Goal: Transaction & Acquisition: Book appointment/travel/reservation

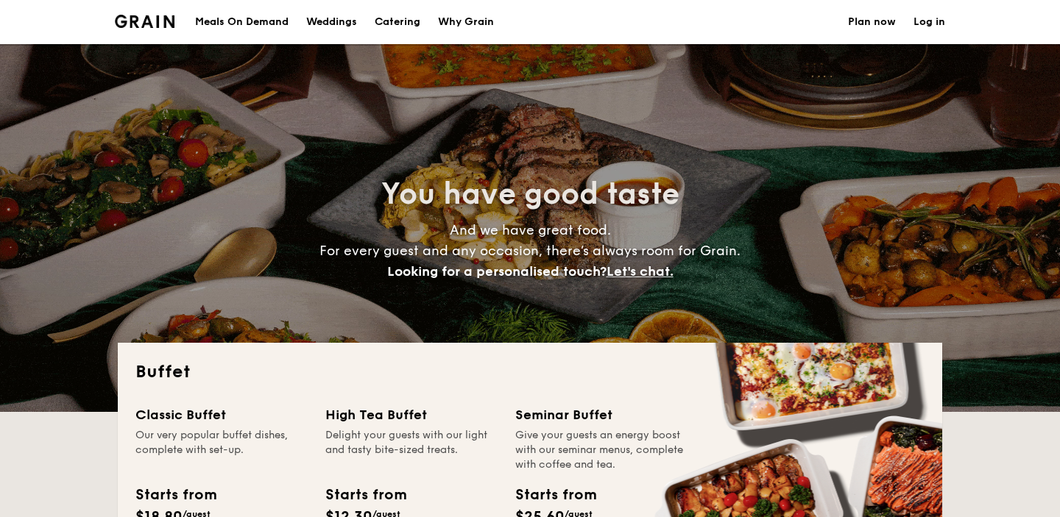
select select
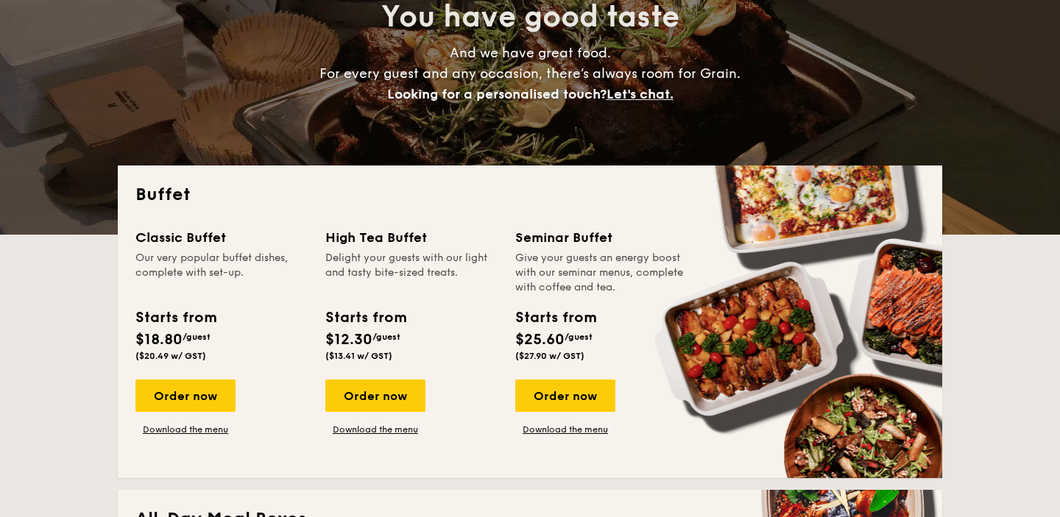
scroll to position [180, 0]
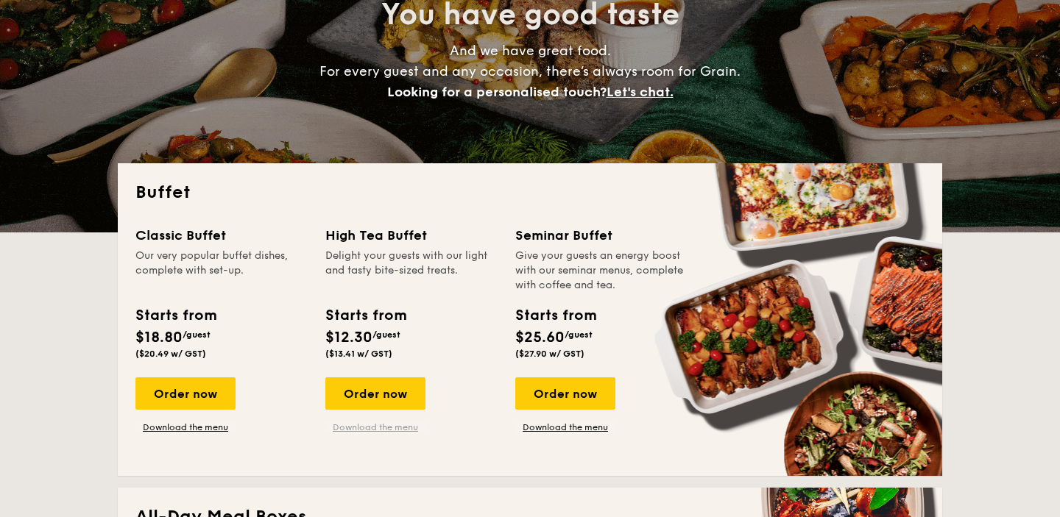
click at [369, 425] on link "Download the menu" at bounding box center [375, 428] width 100 height 12
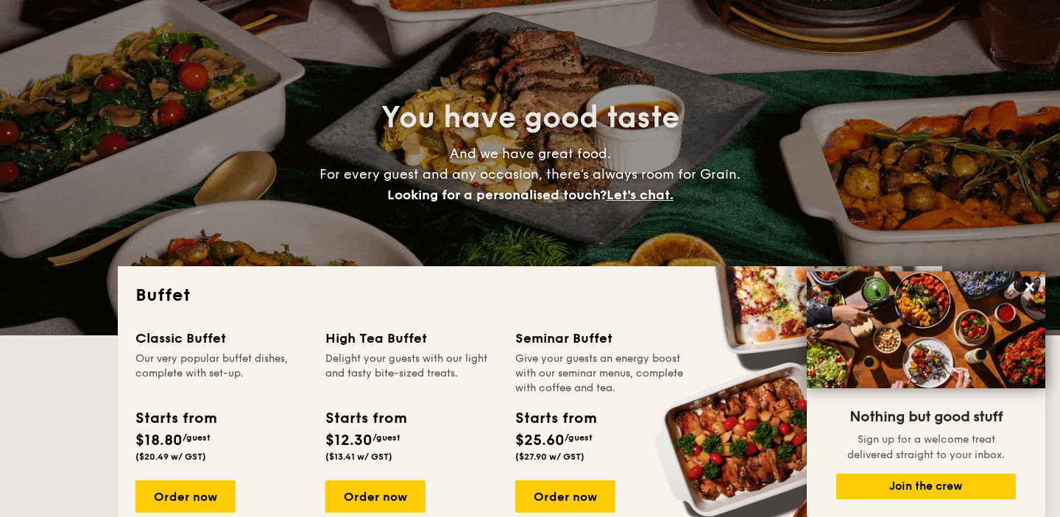
scroll to position [110, 0]
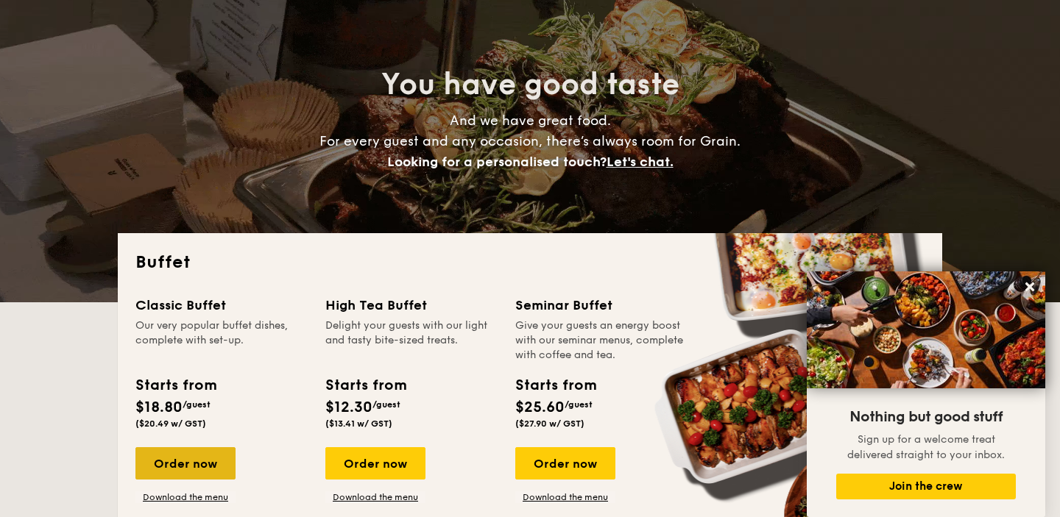
click at [190, 461] on div "Order now" at bounding box center [185, 463] width 100 height 32
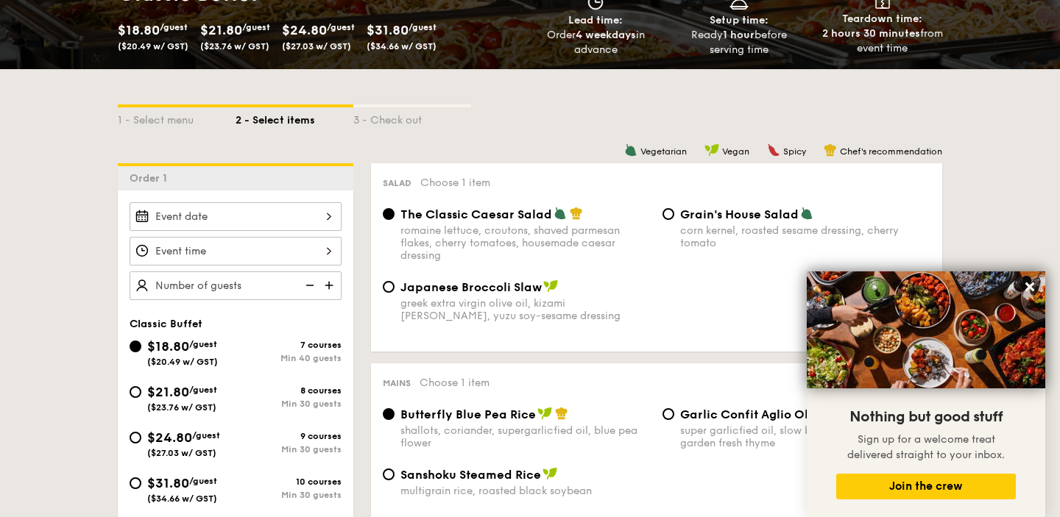
scroll to position [273, 0]
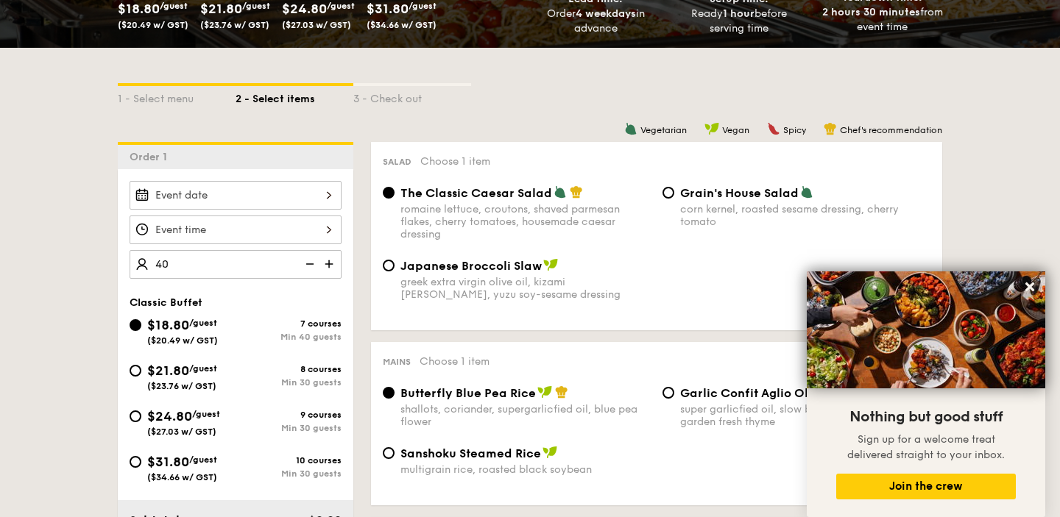
type input "40 guests"
click at [344, 306] on div "Classic Buffet $18.80 /guest ($20.49 w/ GST) 7 courses Min 40 guests $21.80 /gu…" at bounding box center [235, 397] width 235 height 201
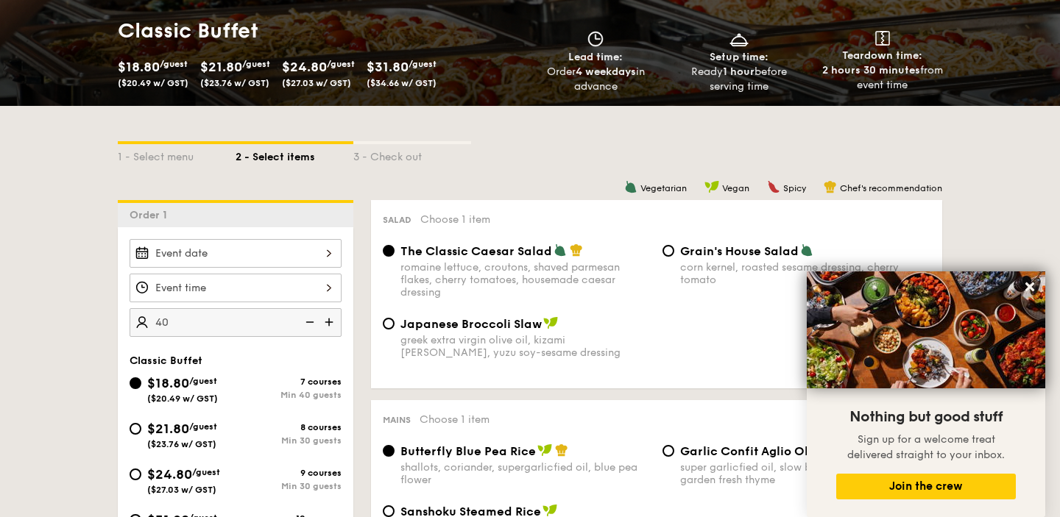
scroll to position [0, 0]
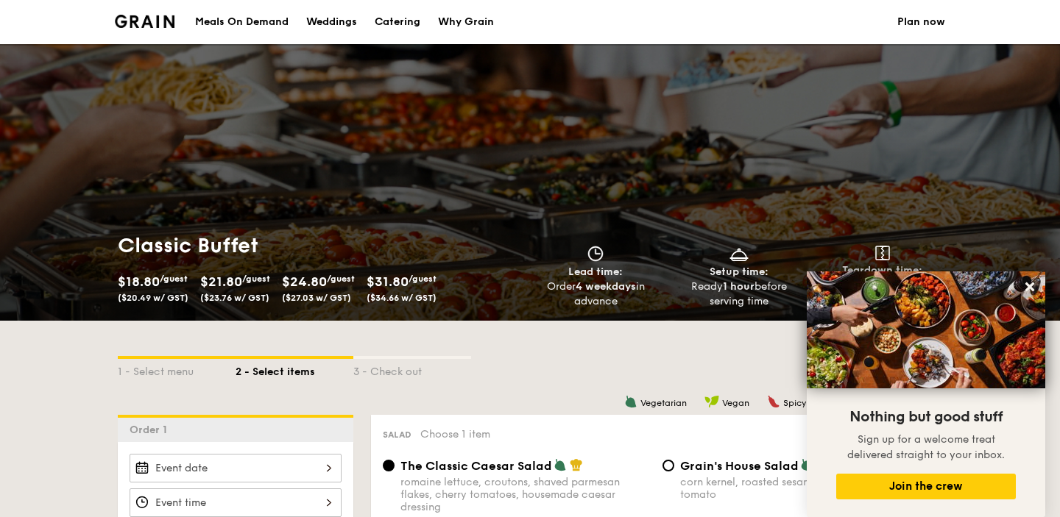
click at [394, 26] on div "Catering" at bounding box center [398, 22] width 46 height 44
select select
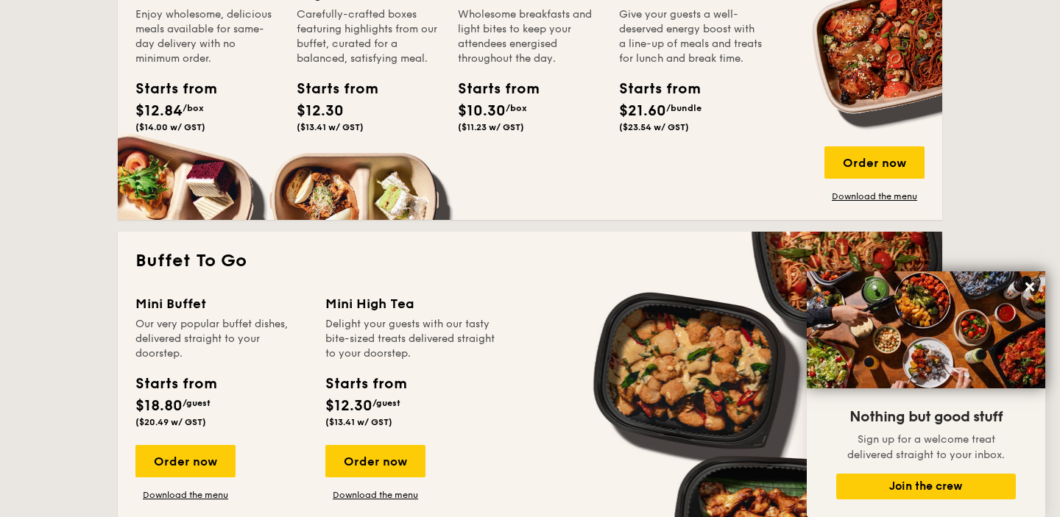
scroll to position [876, 0]
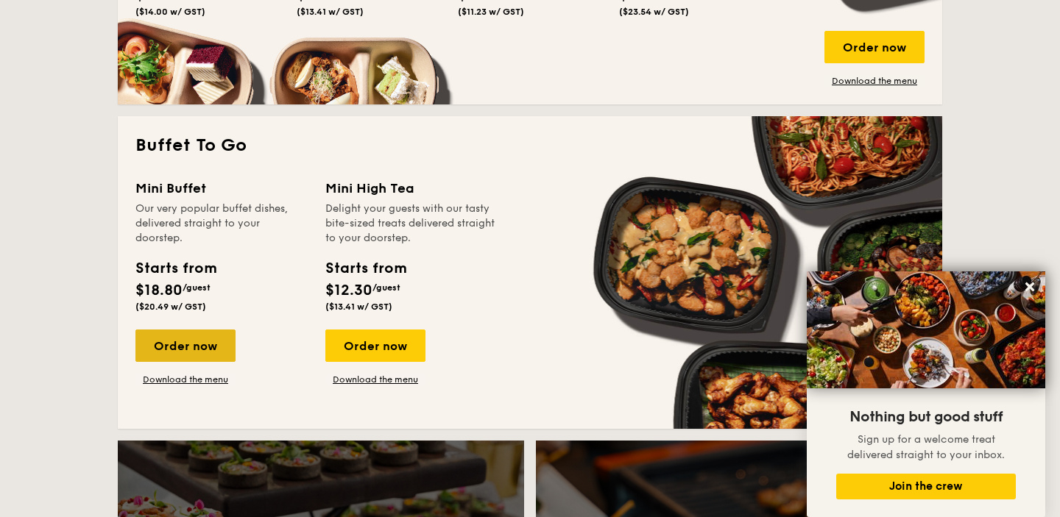
click at [218, 344] on div "Order now" at bounding box center [185, 346] width 100 height 32
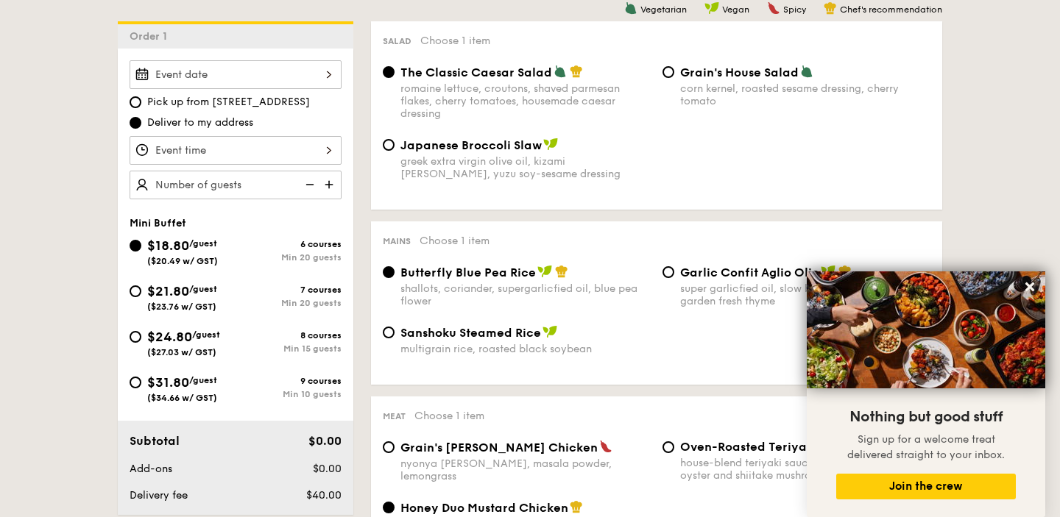
scroll to position [397, 0]
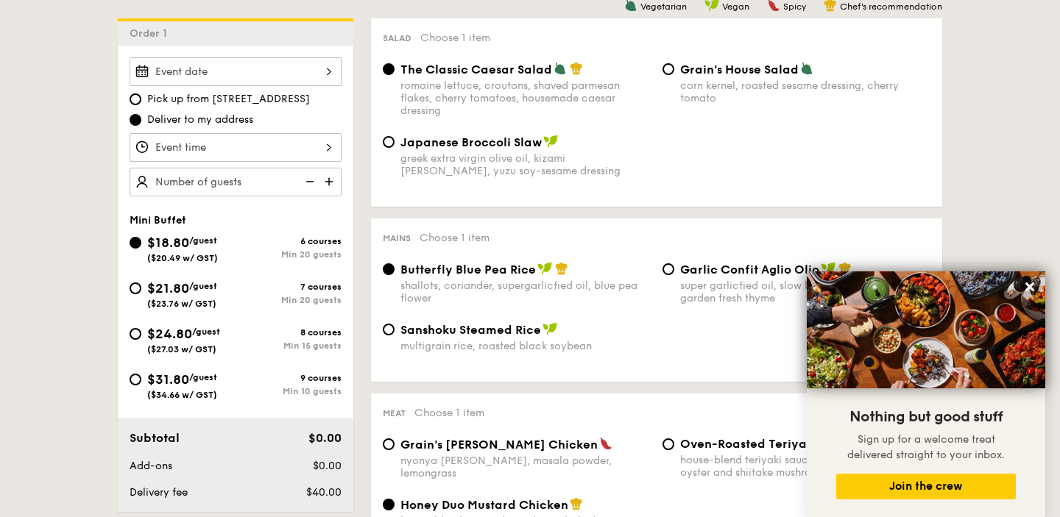
select select
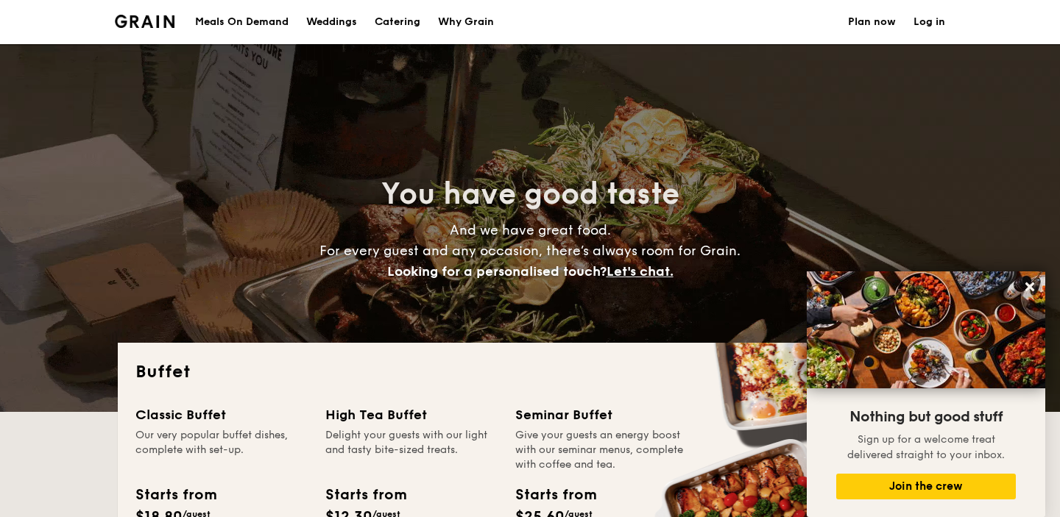
click at [398, 21] on h1 "Catering" at bounding box center [398, 22] width 46 height 44
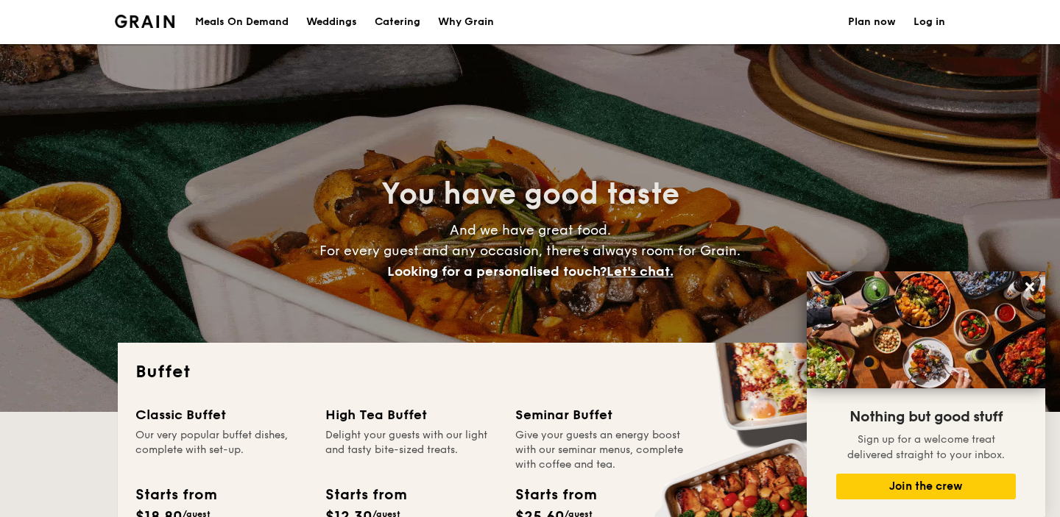
click at [398, 21] on h1 "Catering" at bounding box center [398, 22] width 46 height 44
